Goal: Task Accomplishment & Management: Manage account settings

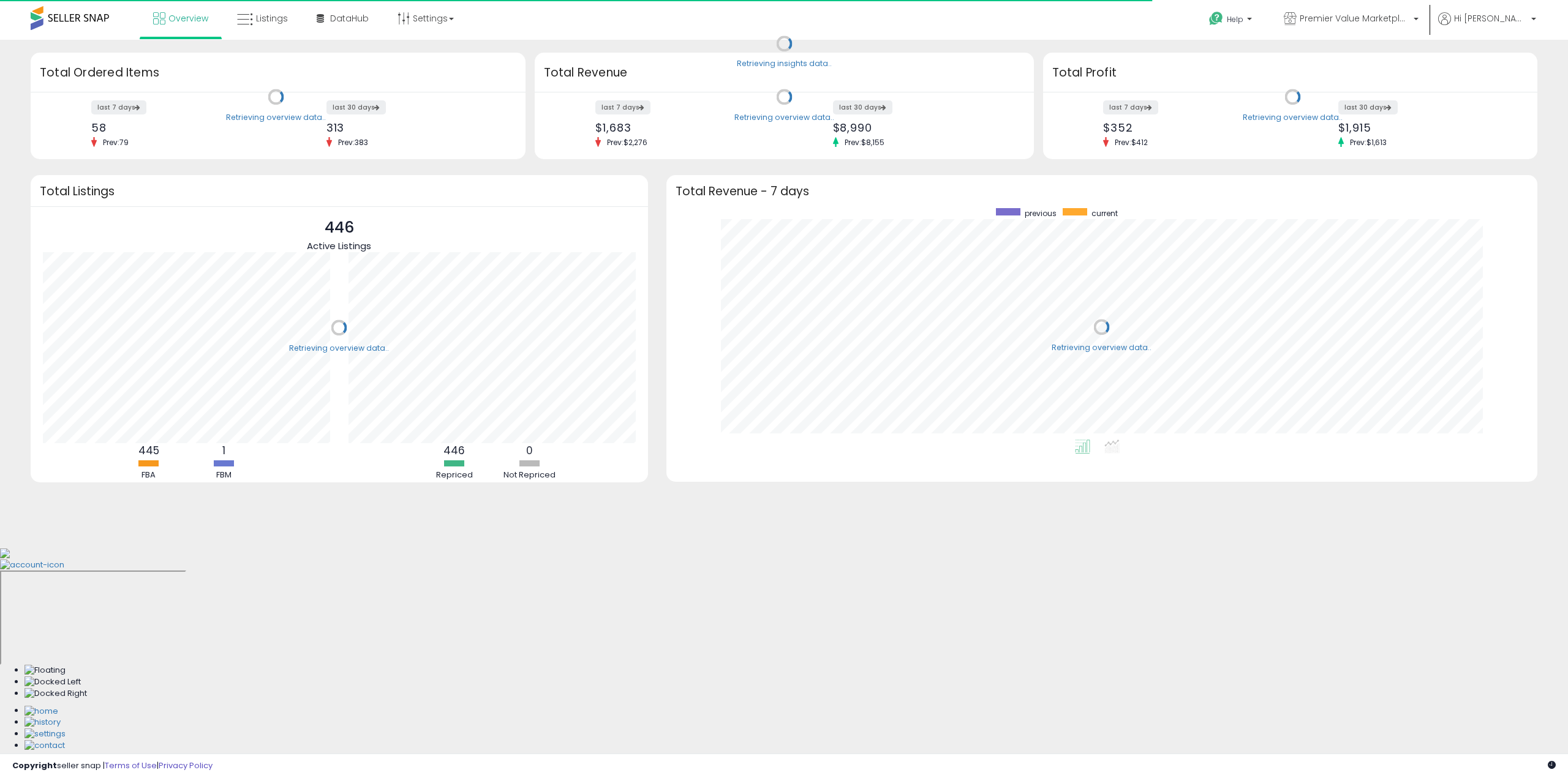
scroll to position [231, 846]
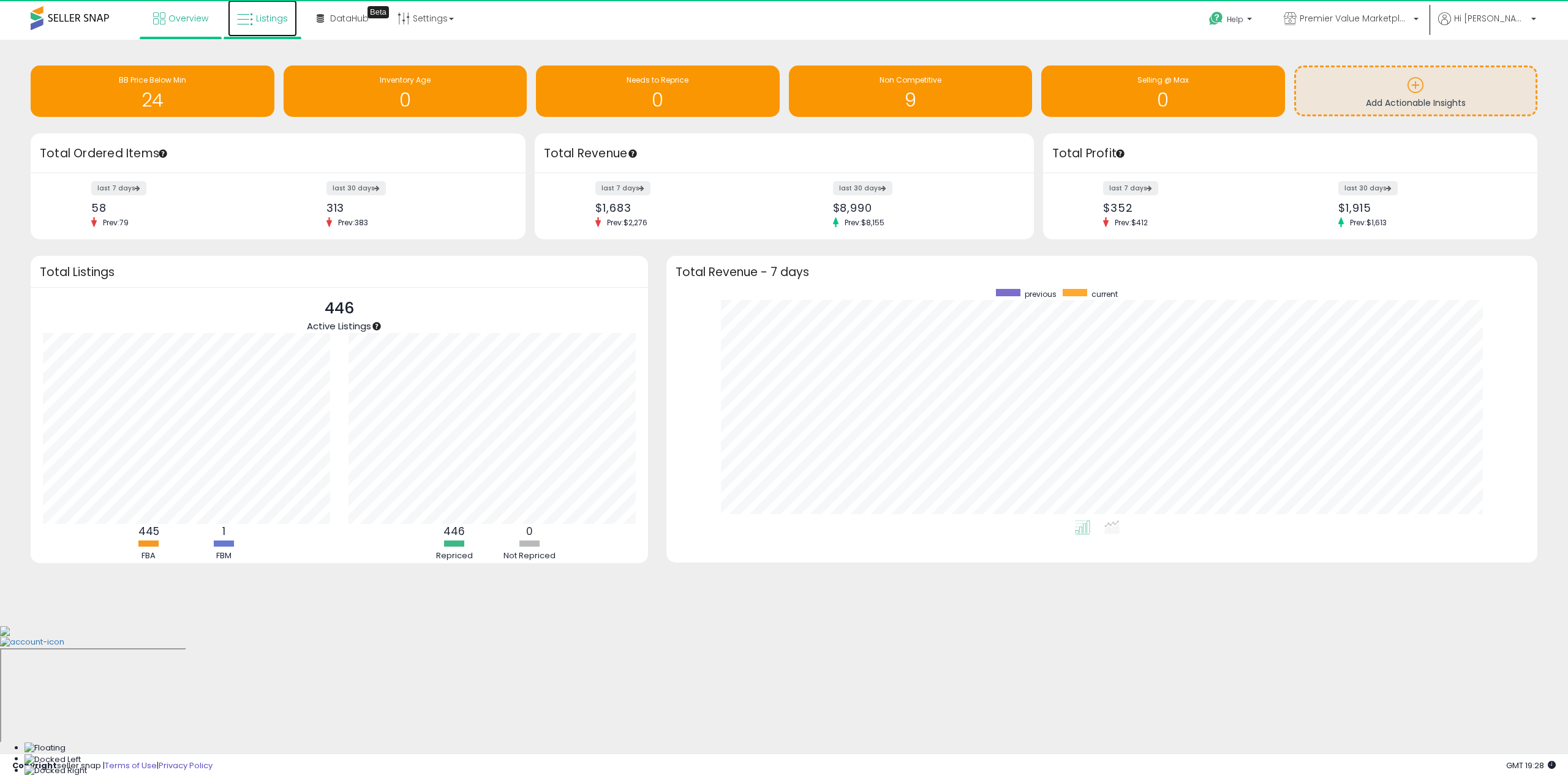
click at [270, 22] on span "Listings" at bounding box center [272, 18] width 32 height 12
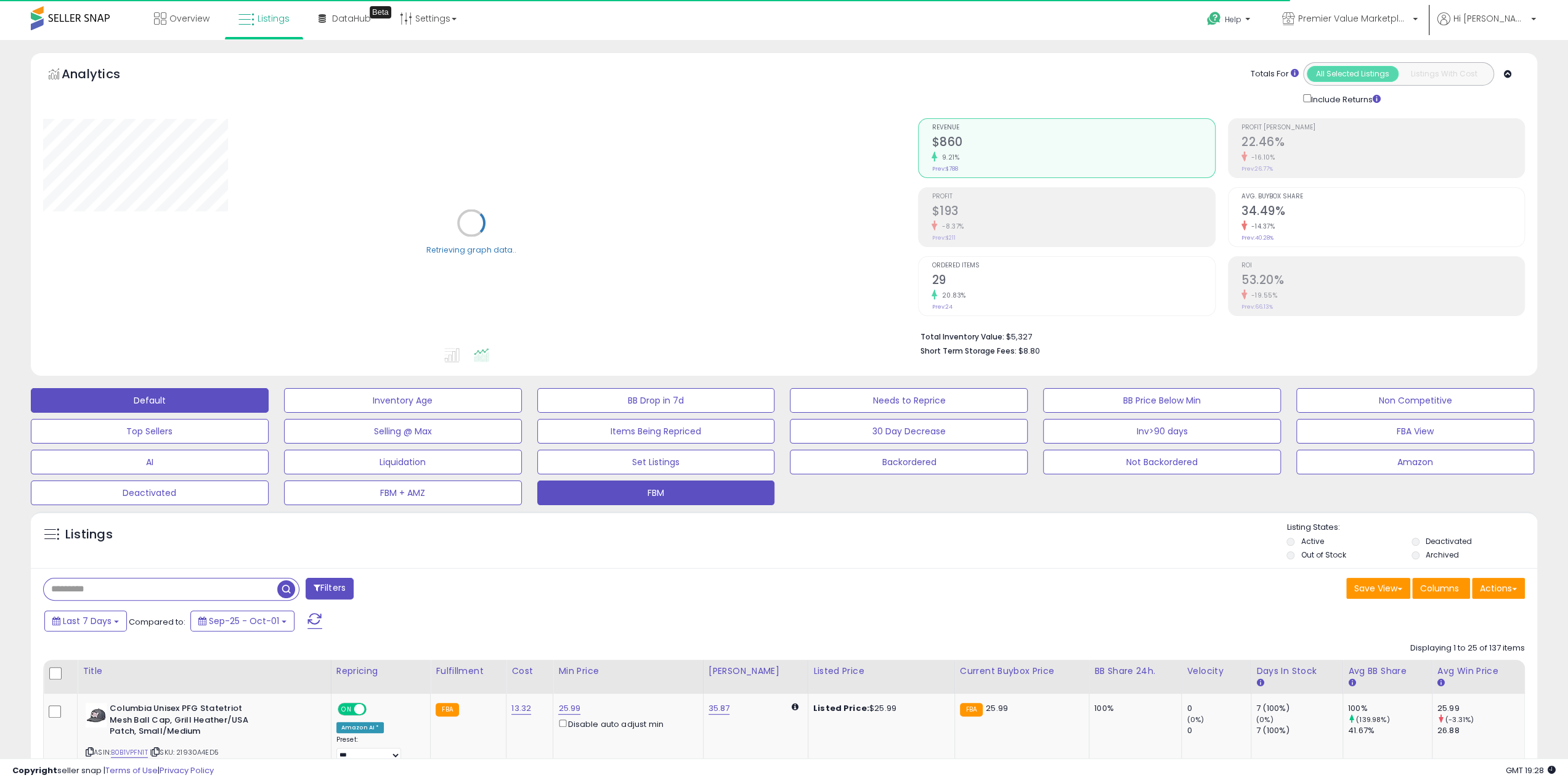
click at [689, 490] on button "FBM" at bounding box center [656, 493] width 238 height 25
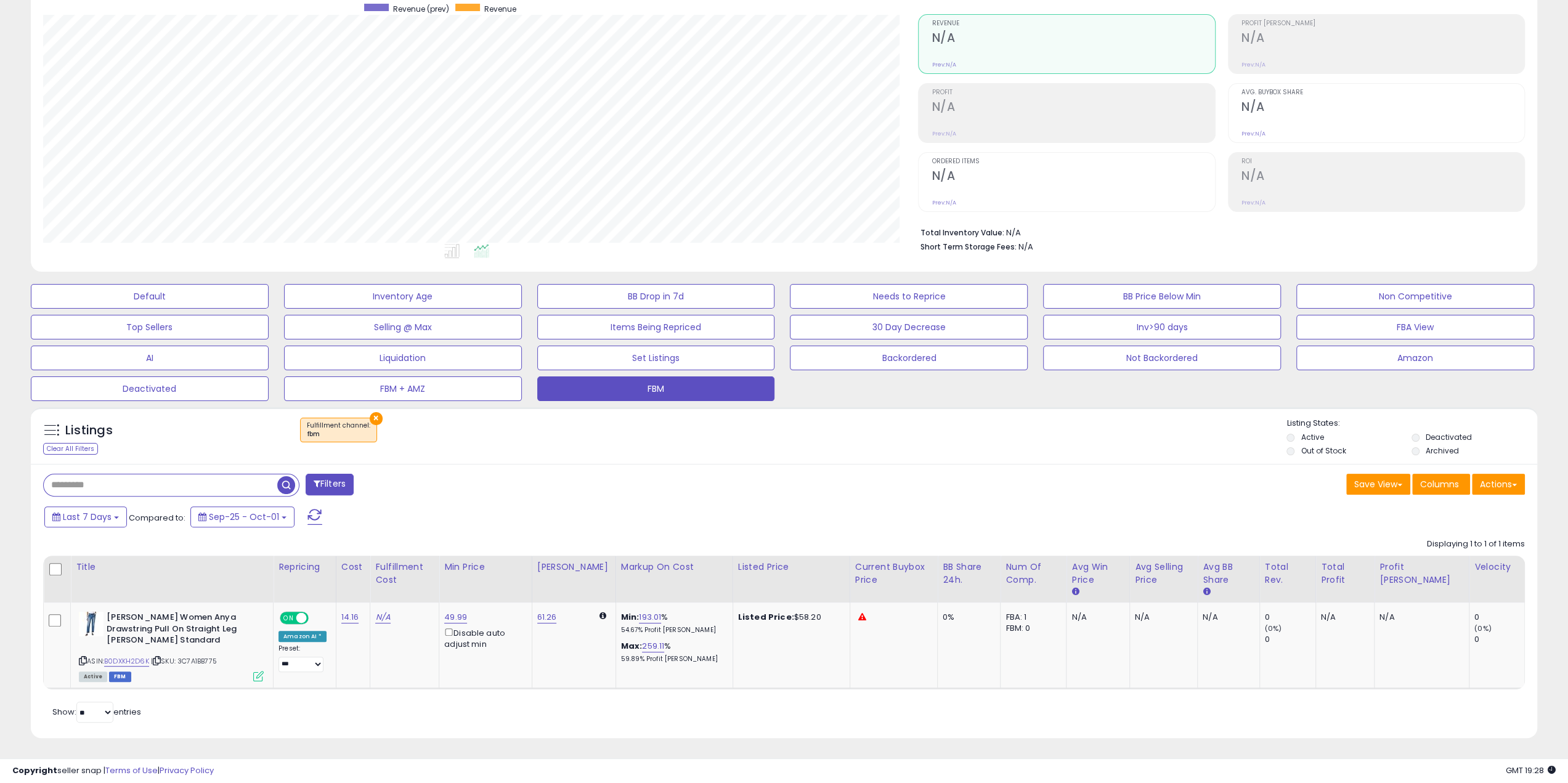
scroll to position [253, 875]
click at [126, 662] on link "B0DXKH2D6K" at bounding box center [126, 662] width 45 height 11
